Goal: Task Accomplishment & Management: Manage account settings

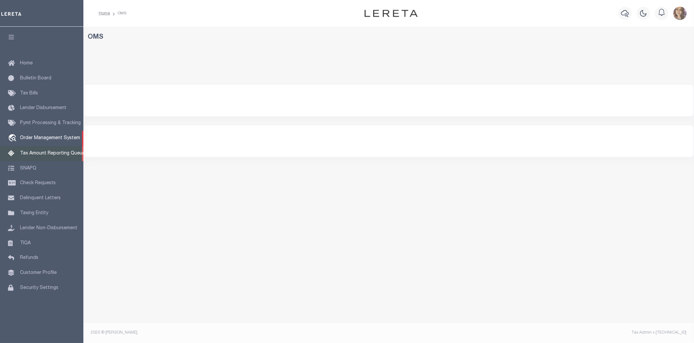
select select "200"
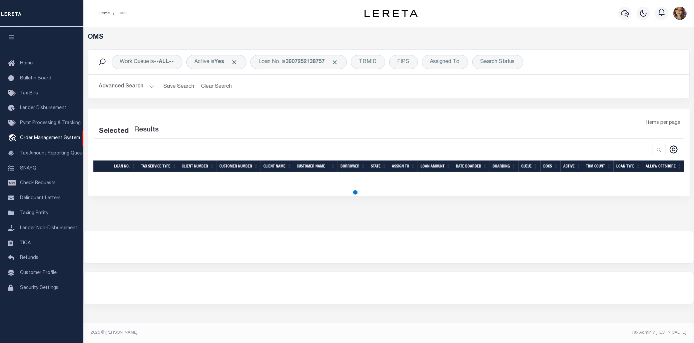
select select "200"
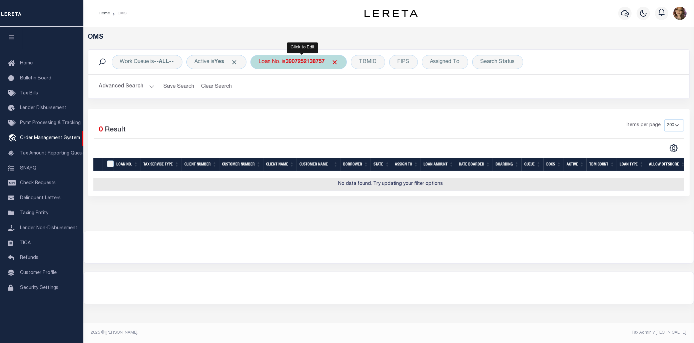
click at [300, 62] on b "3907252138757" at bounding box center [305, 61] width 39 height 5
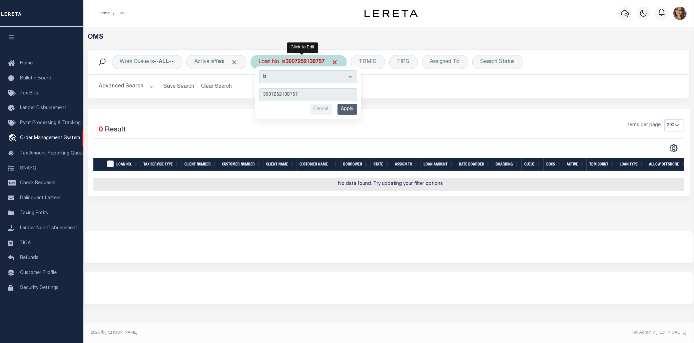
type input "24281ND"
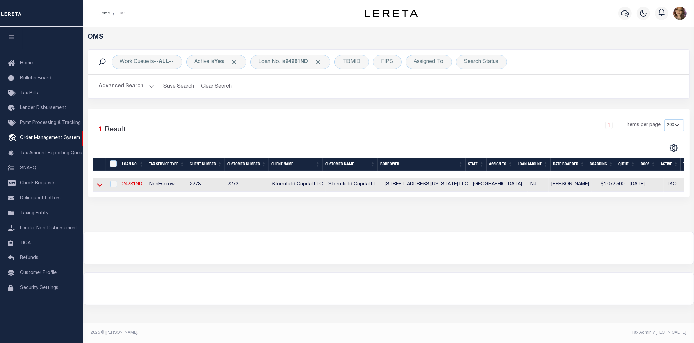
click at [99, 187] on icon at bounding box center [100, 184] width 6 height 3
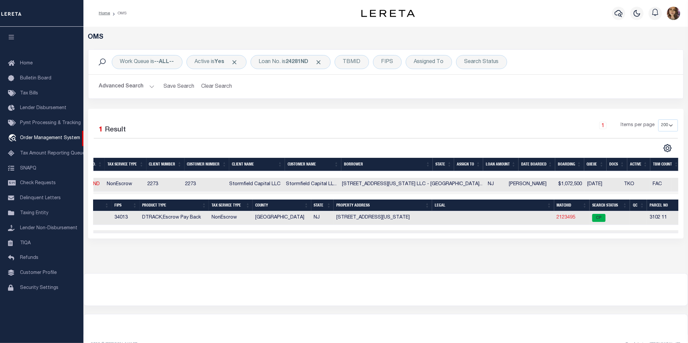
click at [557, 217] on link "2123495" at bounding box center [566, 217] width 19 height 5
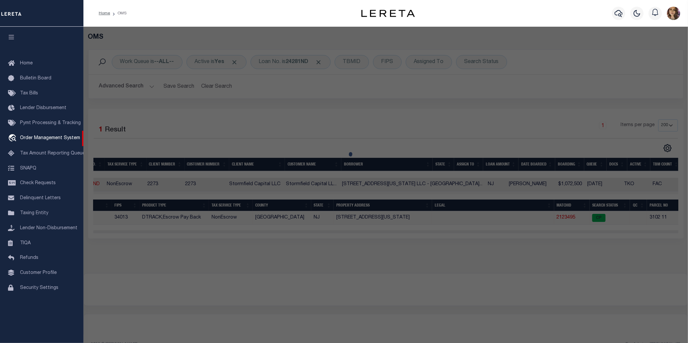
checkbox input "false"
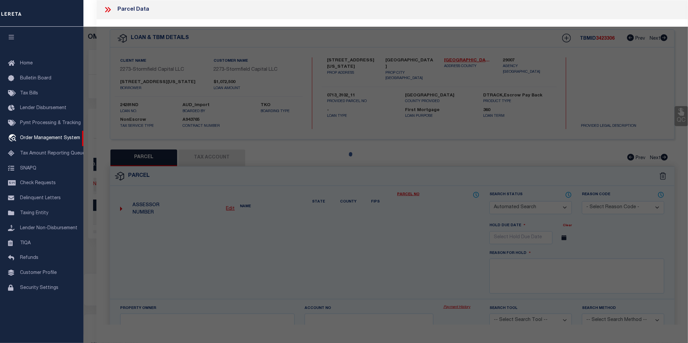
select select "CP"
type input "37 Washington Street Llc"
select select "AGW"
select select
type input "37 Washington Street"
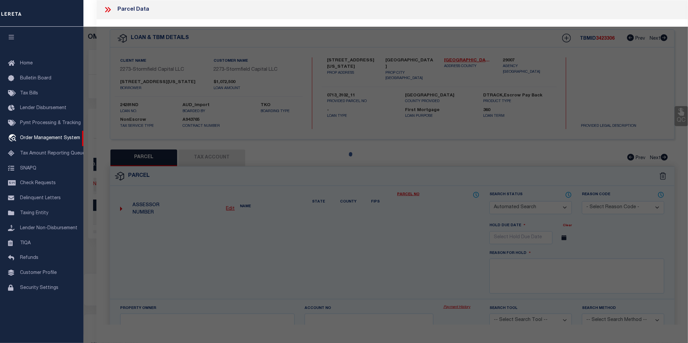
checkbox input "false"
type input "Montclair NJ 07042"
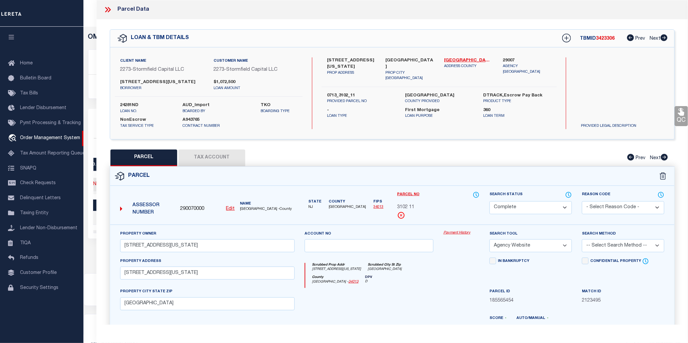
click at [456, 236] on link "Payment History" at bounding box center [461, 233] width 36 height 6
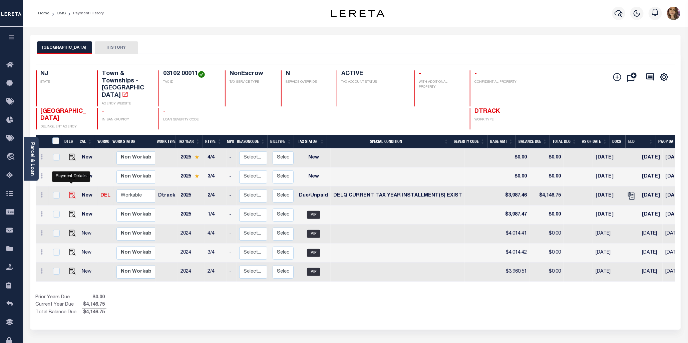
click at [70, 192] on img "" at bounding box center [72, 195] width 7 height 7
checkbox input "true"
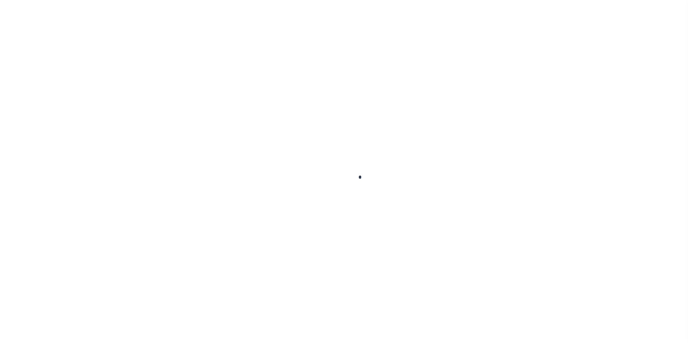
checkbox input "false"
type input "08/12/2025"
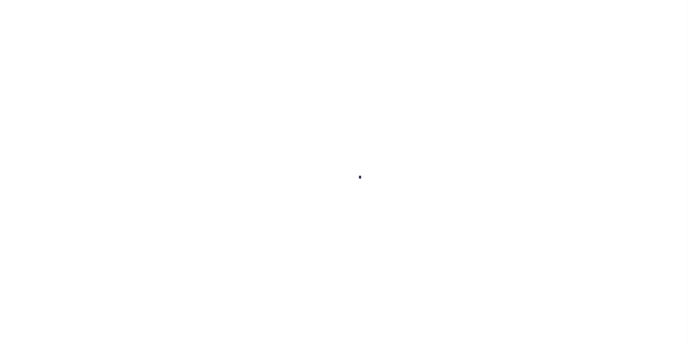
type input "08/12/2025"
select select "DUE"
select select "17"
type input "$3,987.46"
type input "$159.29"
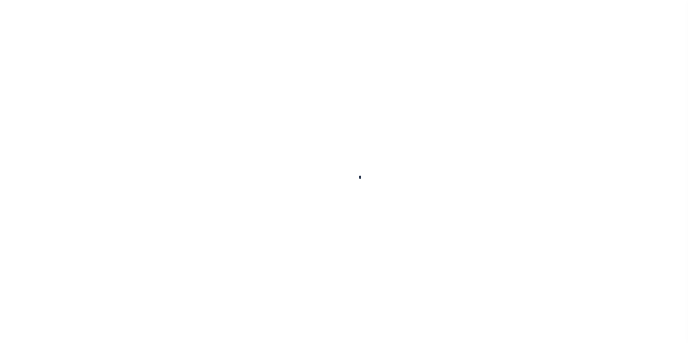
type input "$4,146.75"
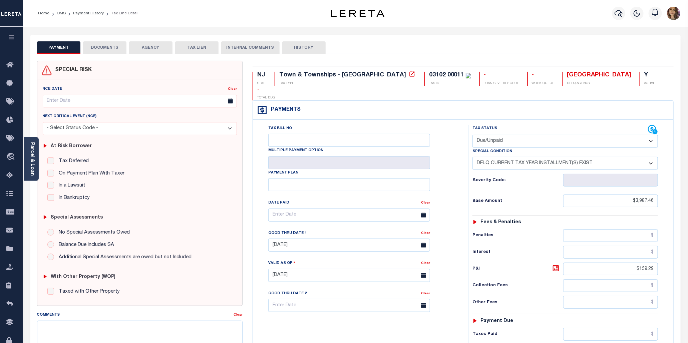
click at [537, 135] on select "- Select Status Code - Open Due/Unpaid Paid Incomplete No Tax Due Internal Refu…" at bounding box center [564, 141] width 185 height 13
click at [472, 135] on select "- Select Status Code - Open Due/Unpaid Paid Incomplete No Tax Due Internal Refu…" at bounding box center [564, 141] width 185 height 13
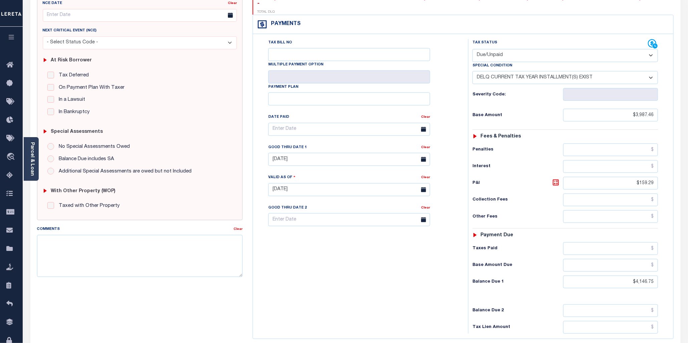
scroll to position [125, 0]
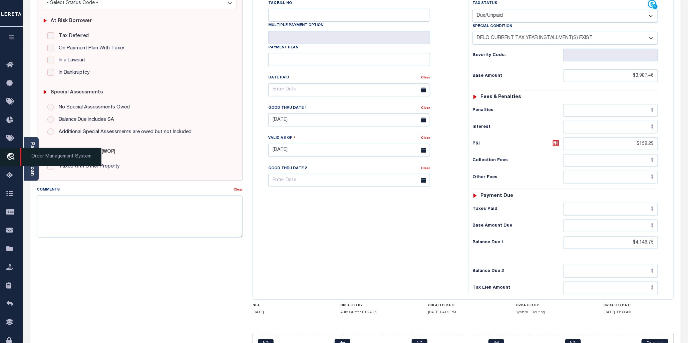
click at [29, 155] on span "Order Management System" at bounding box center [60, 157] width 81 height 18
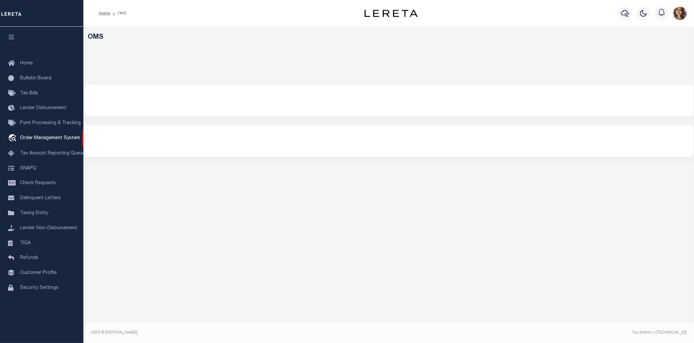
select select "200"
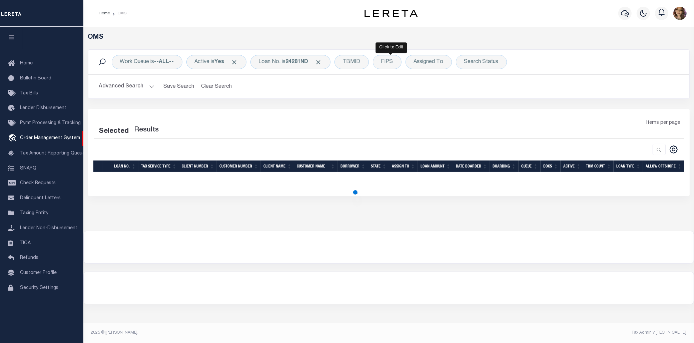
select select "200"
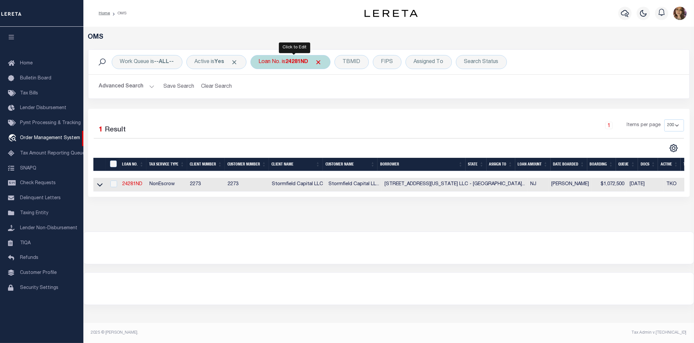
click at [291, 63] on b "24281ND" at bounding box center [297, 61] width 23 height 5
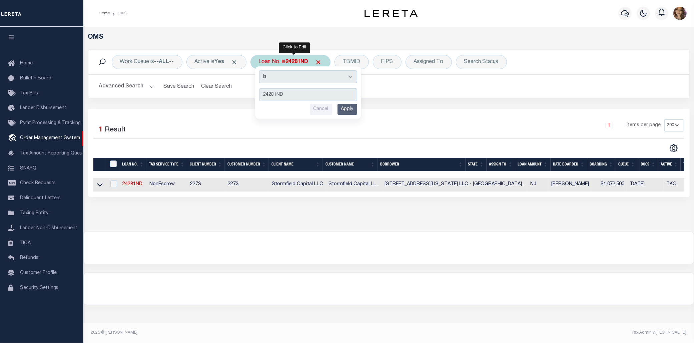
type input "71866879"
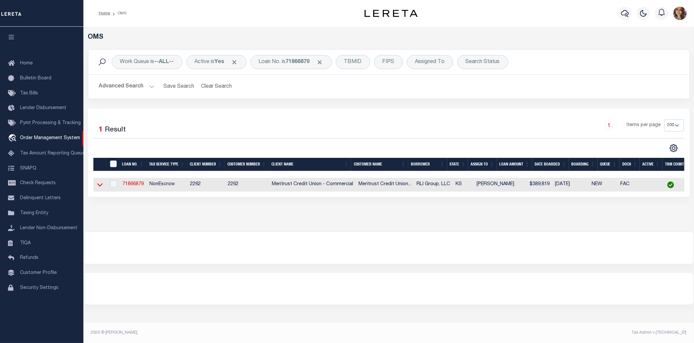
click at [98, 187] on icon at bounding box center [100, 184] width 6 height 7
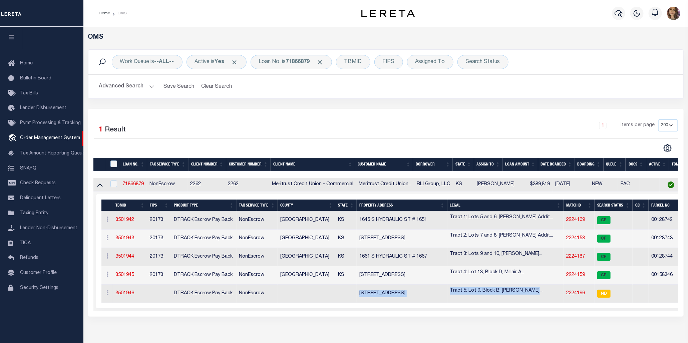
drag, startPoint x: 536, startPoint y: 289, endPoint x: 294, endPoint y: 293, distance: 241.8
click at [294, 293] on tr "ACTIONS Add Parcel Delete TBM 3501946 DTRACK,Escrow Pay Back NonEscrow 2338 N. …" at bounding box center [438, 293] width 674 height 18
click at [361, 299] on td "2338 N. Poplar Ave." at bounding box center [401, 293] width 90 height 18
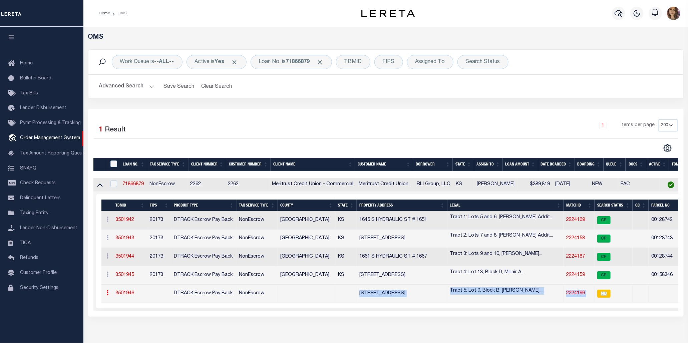
drag, startPoint x: 337, startPoint y: 294, endPoint x: 651, endPoint y: 296, distance: 313.8
click at [651, 296] on tr "ACTIONS Add Parcel Delete TBM 3501946 DTRACK,Escrow Pay Back NonEscrow 2338 N. …" at bounding box center [438, 293] width 674 height 18
click at [632, 310] on td "1 Selected 5 Results Items per page" at bounding box center [438, 250] width 690 height 119
click at [132, 186] on link "71866879" at bounding box center [132, 184] width 21 height 5
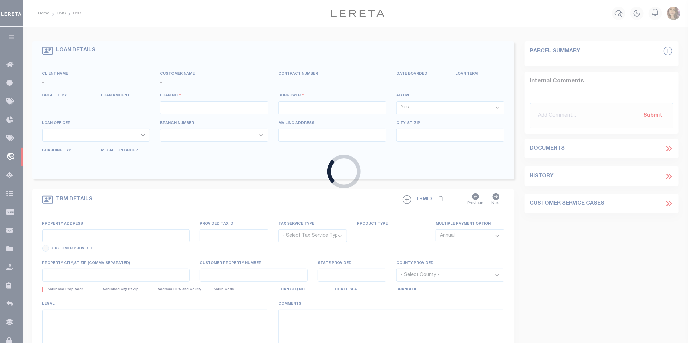
type input "71866879"
type input "RLI Group, LLC"
select select
type input "8918 W 21st St N Ste 200"
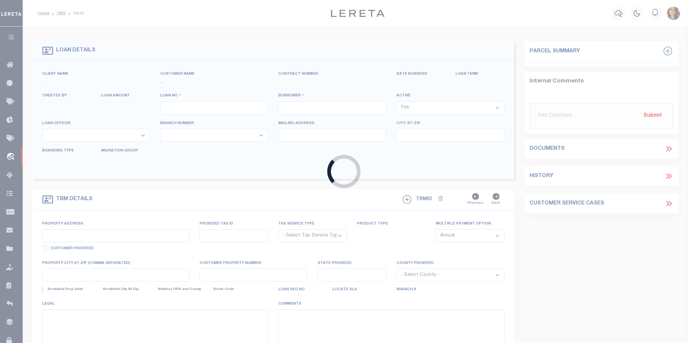
type input "Wichita, KS 67205"
select select "400"
select select "NonEscrow"
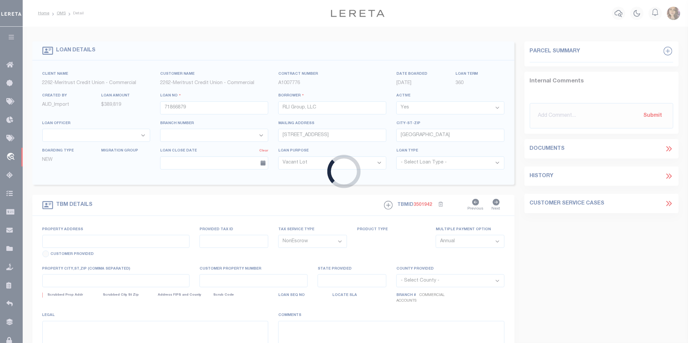
type input "1645-1651 S. Hydraulic St."
type input "815431840"
type input "Wichita, KS 67211"
type input "376720"
type input "KS"
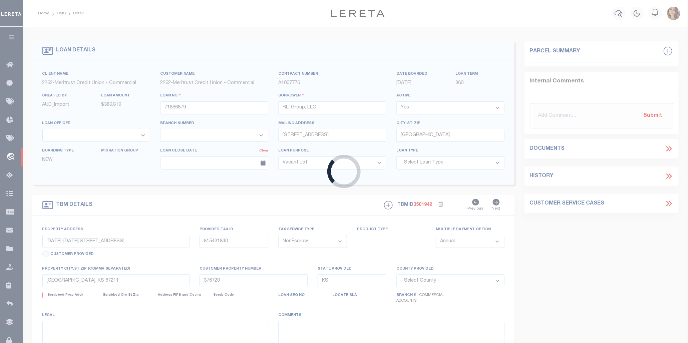
select select
type textarea "Tract 1: Lots 5 and 6, Kopp's Addition to Wichita, Sedgwick County, Kansas"
select select "22219"
select select "8027"
select select "2"
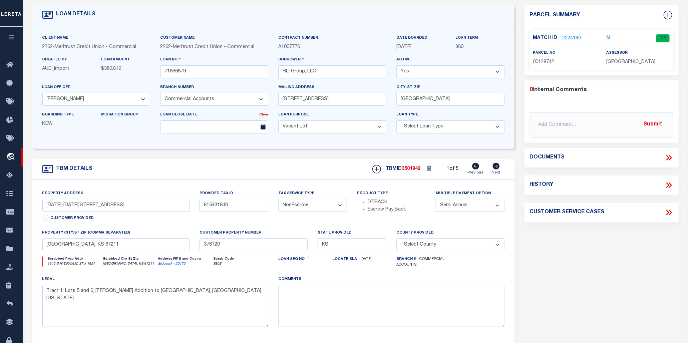
scroll to position [42, 0]
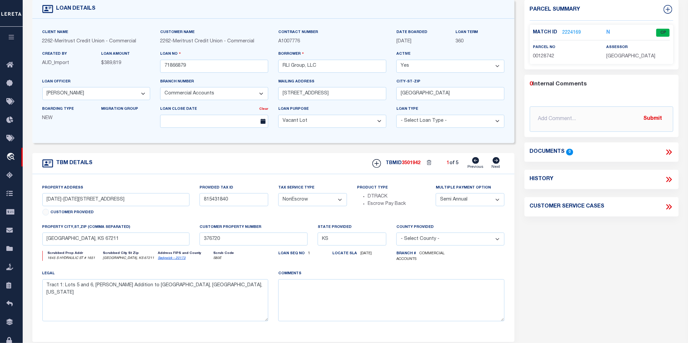
click at [670, 151] on icon at bounding box center [669, 151] width 3 height 5
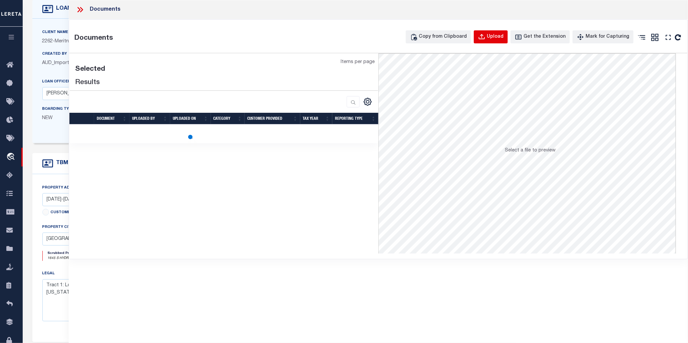
click at [499, 37] on div "Upload" at bounding box center [495, 36] width 17 height 7
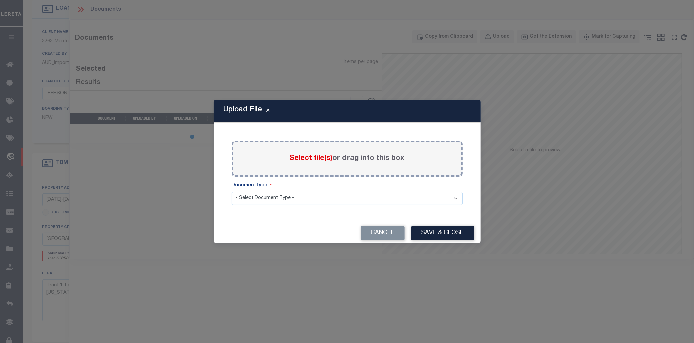
click at [313, 159] on span "Select file(s)" at bounding box center [311, 158] width 43 height 7
click at [0, 0] on input "Select file(s) or drag into this box" at bounding box center [0, 0] width 0 height 0
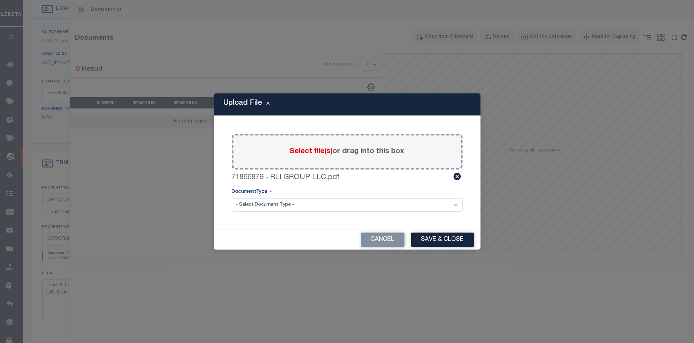
click at [274, 205] on select "- Select Document Type - Tax Service Documents" at bounding box center [347, 204] width 231 height 13
select select "TAX"
click at [232, 198] on select "- Select Document Type - Tax Service Documents" at bounding box center [347, 204] width 231 height 13
click at [432, 238] on button "Save & Close" at bounding box center [442, 239] width 63 height 14
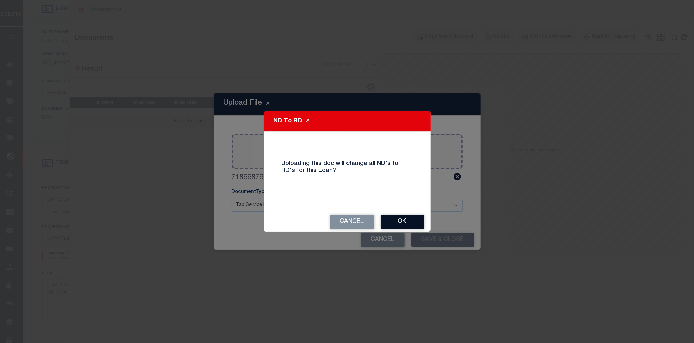
click at [406, 222] on button "OK" at bounding box center [401, 221] width 43 height 14
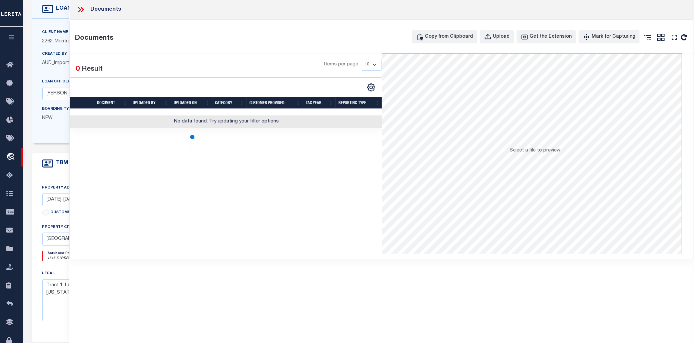
select select
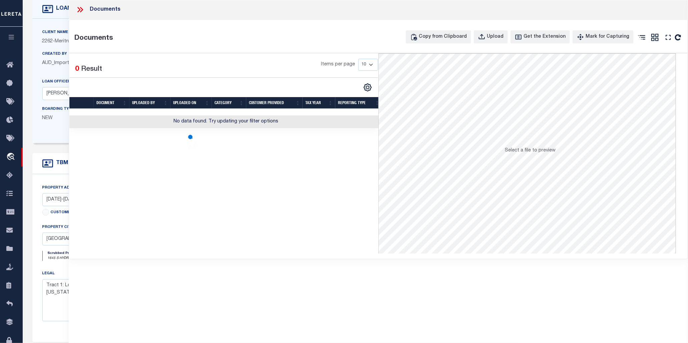
click at [82, 9] on icon at bounding box center [81, 9] width 3 height 5
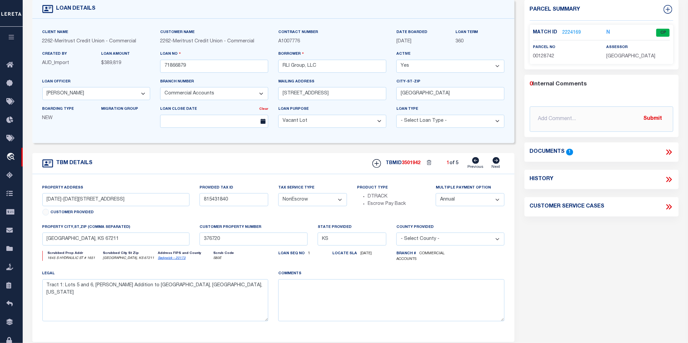
click at [670, 151] on icon at bounding box center [669, 151] width 3 height 5
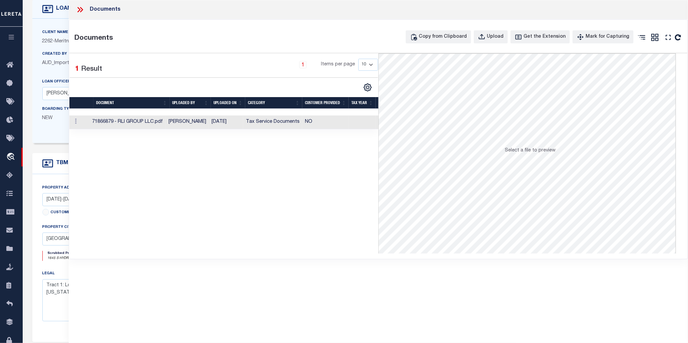
click at [80, 11] on icon at bounding box center [80, 9] width 9 height 9
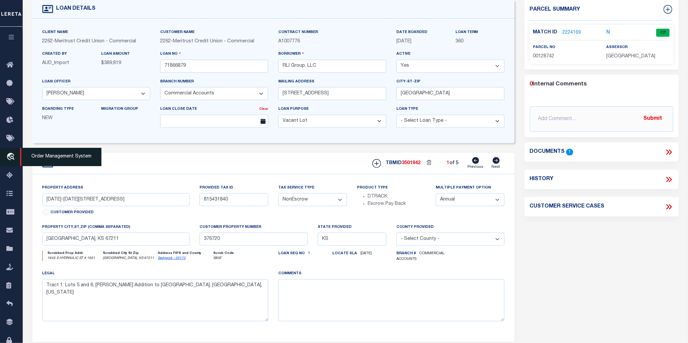
click at [49, 157] on span "Order Management System" at bounding box center [60, 157] width 81 height 18
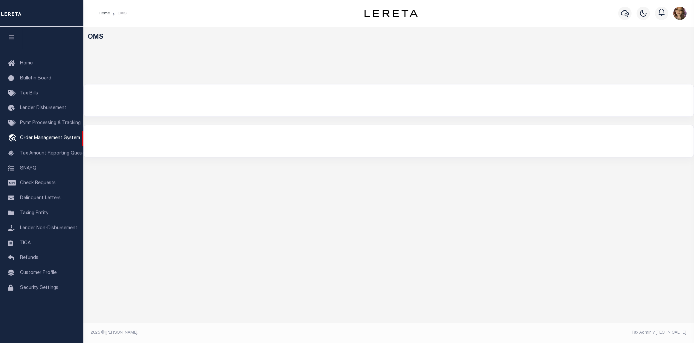
select select "200"
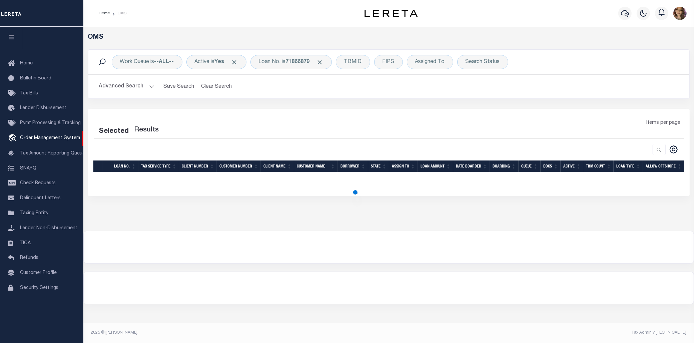
select select "200"
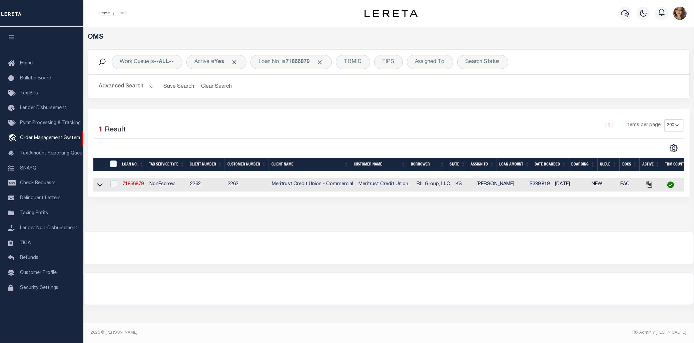
click at [498, 21] on div "Profile Sign out" at bounding box center [565, 13] width 248 height 23
